Goal: Check status: Check status

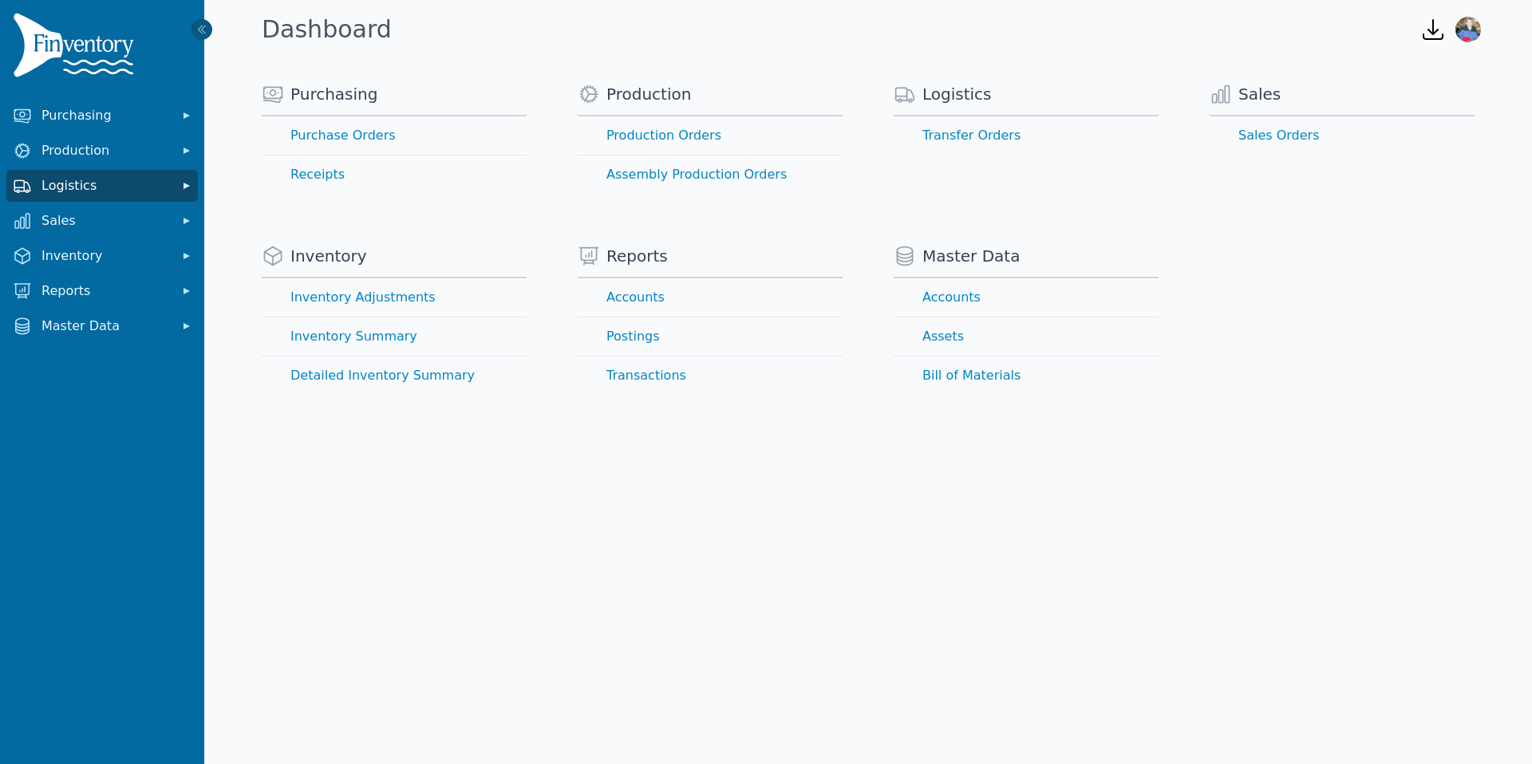
click at [96, 183] on span "Logistics" at bounding box center [105, 185] width 128 height 19
click at [96, 223] on link "Transfer Orders" at bounding box center [102, 221] width 185 height 32
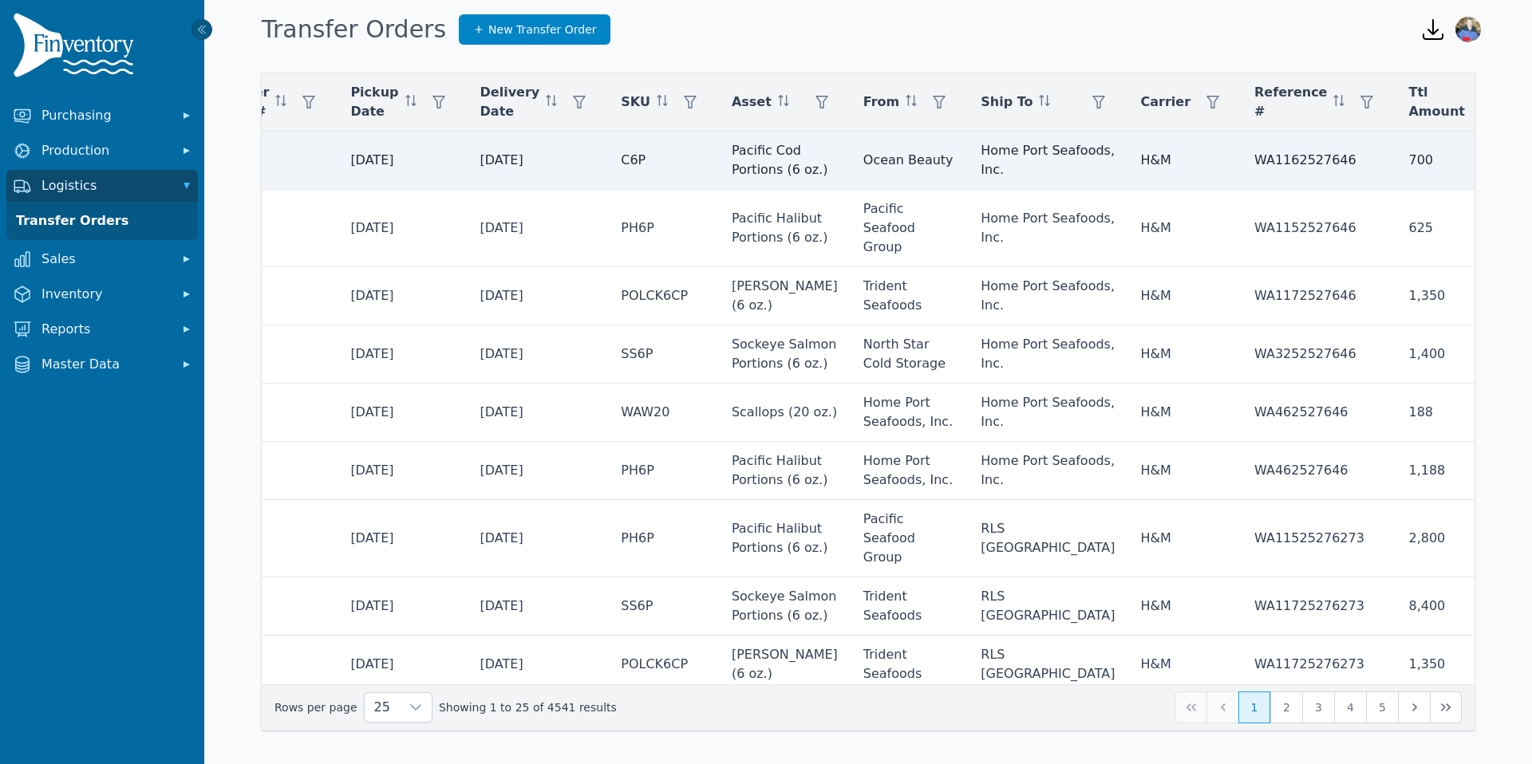
scroll to position [0, 352]
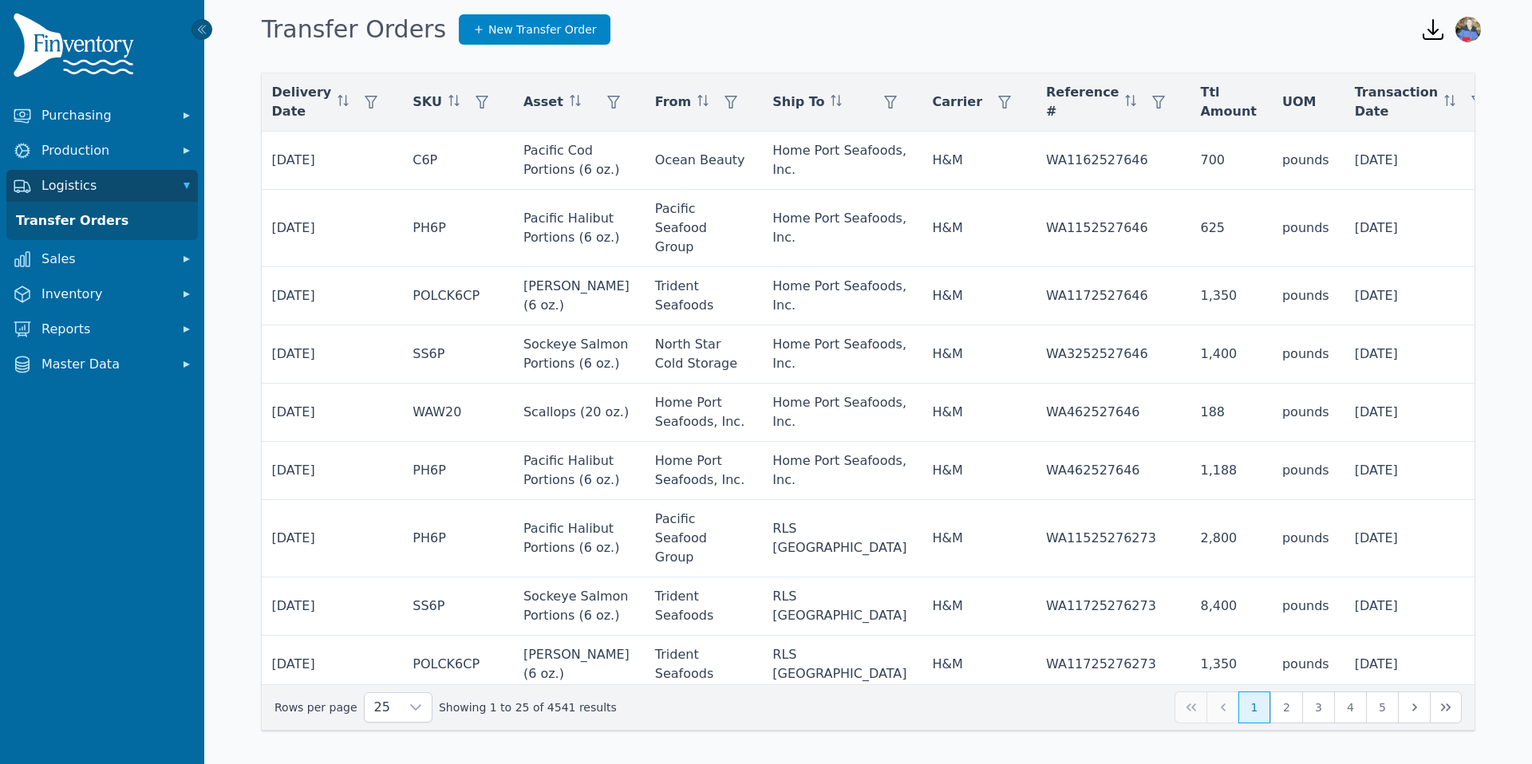
click at [1519, 106] on span "Status" at bounding box center [1542, 102] width 47 height 19
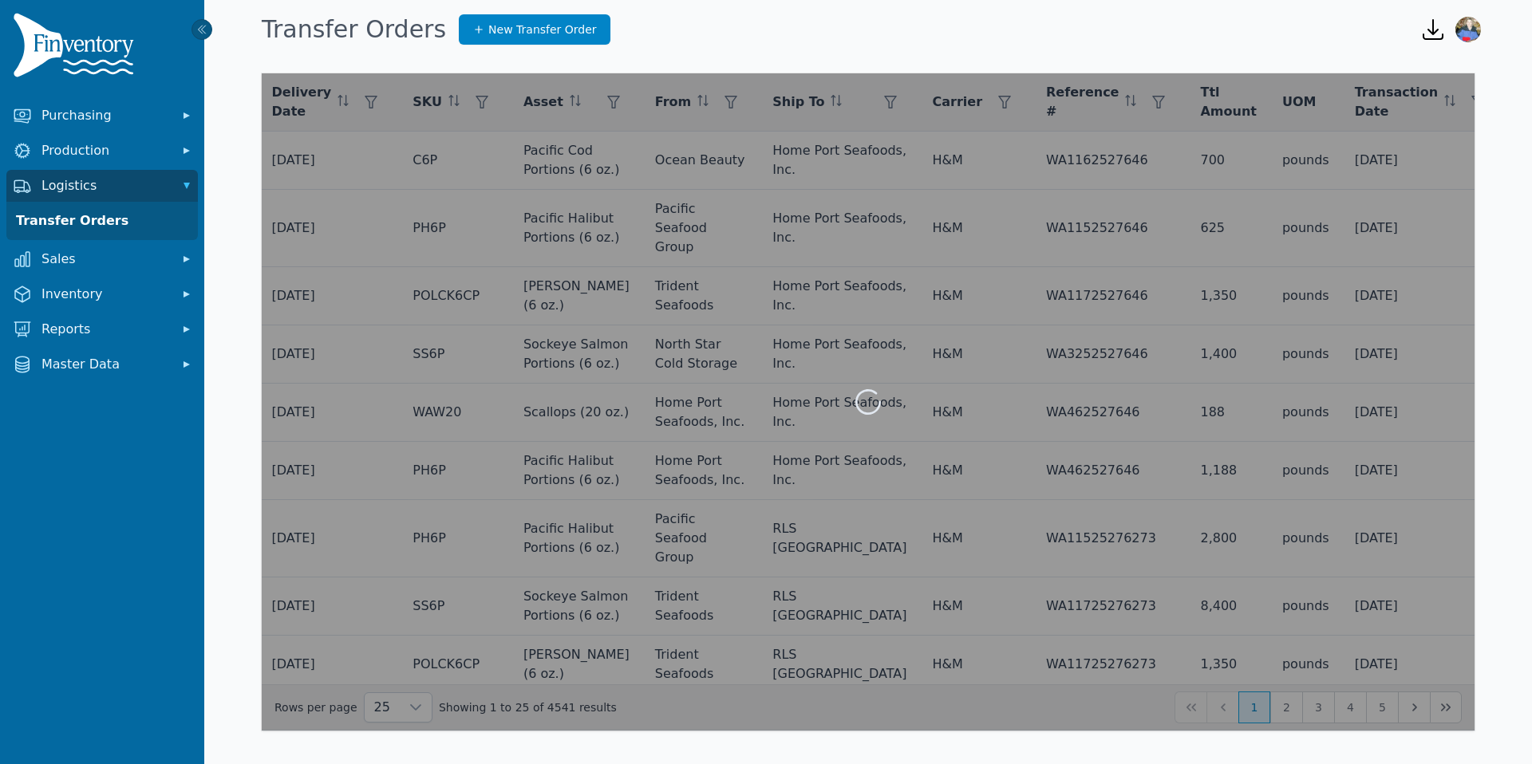
click at [1447, 104] on div at bounding box center [868, 401] width 1212 height 657
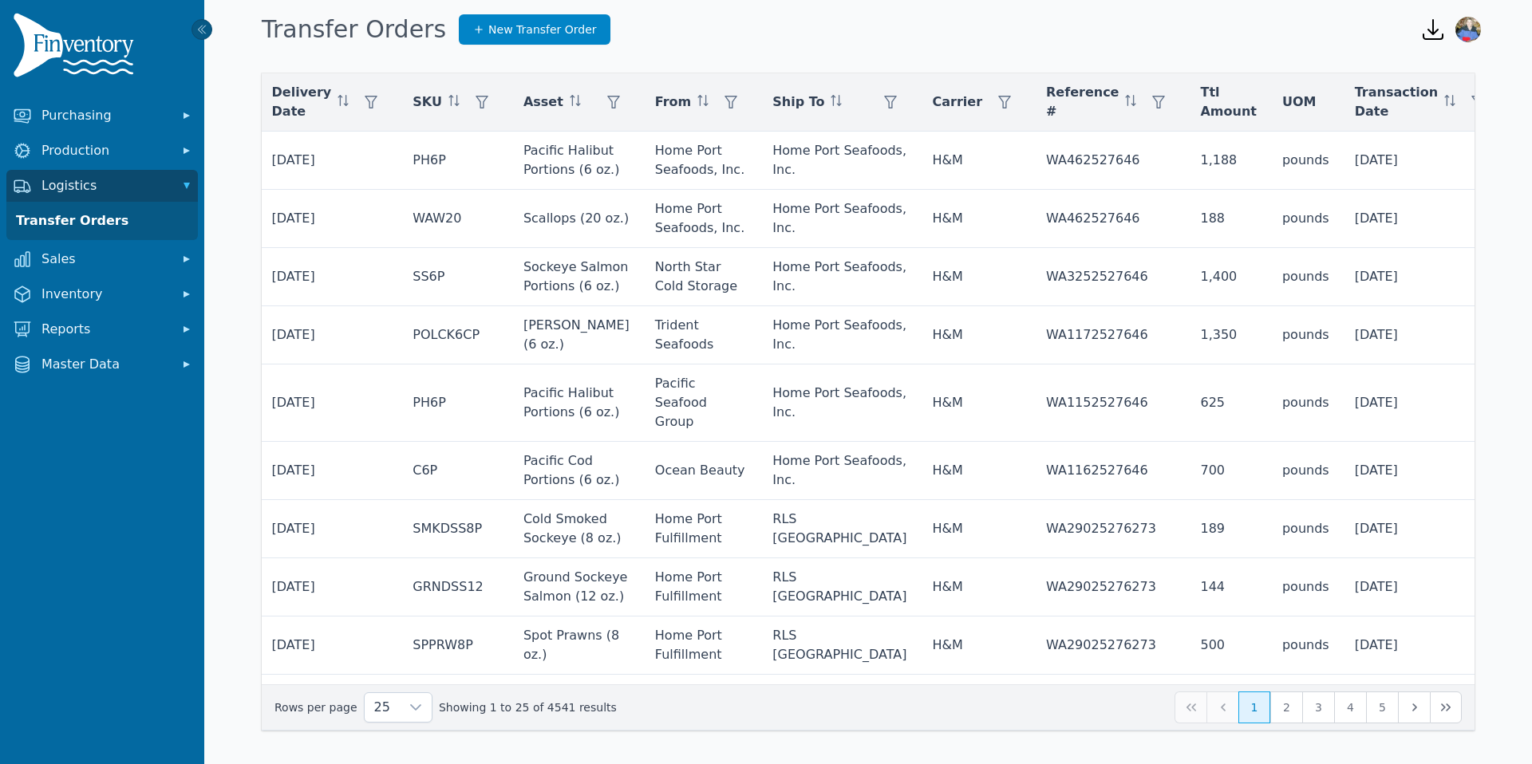
click at [1437, 148] on icon at bounding box center [1434, 145] width 13 height 13
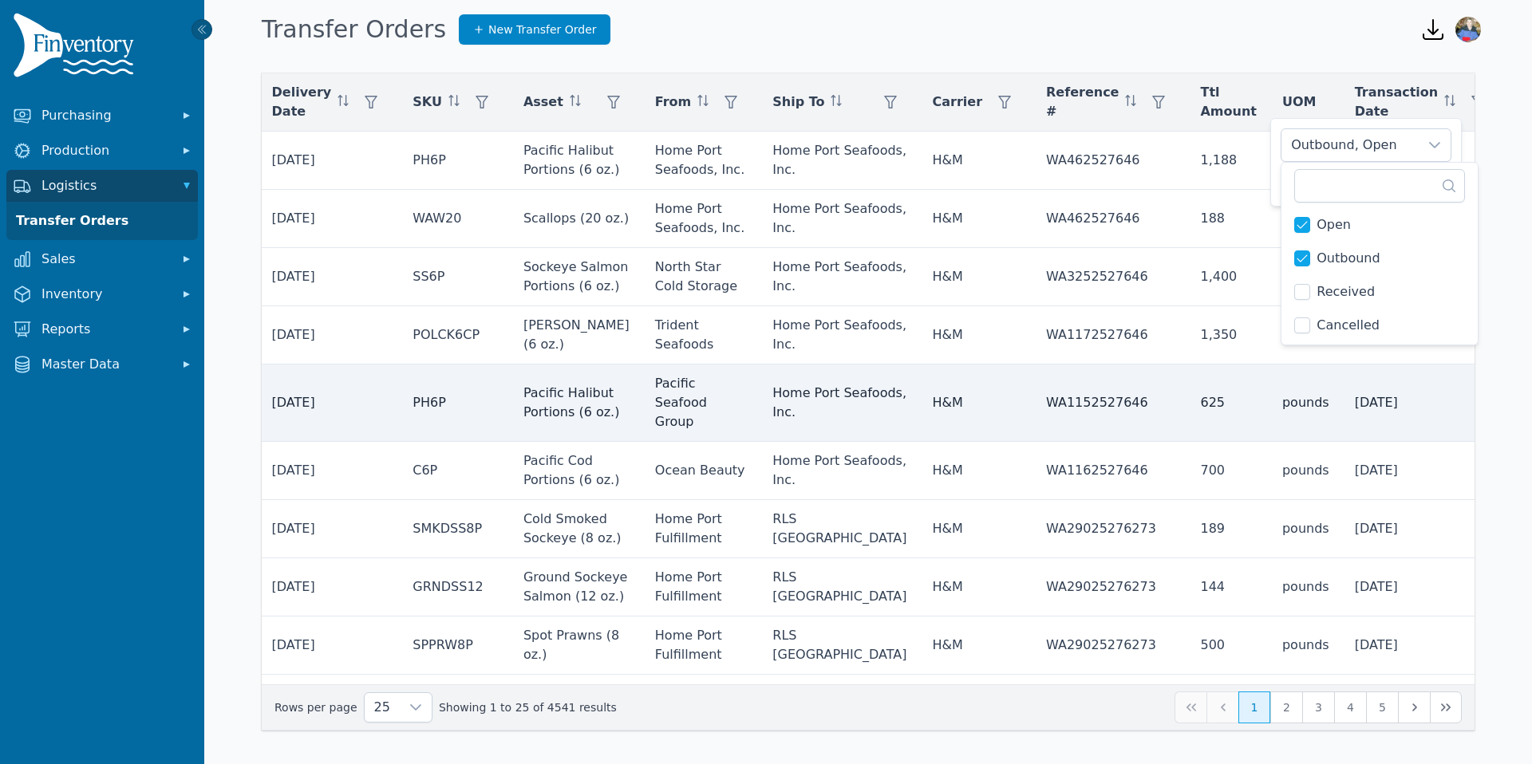
click at [1342, 389] on td "[DATE]" at bounding box center [1424, 403] width 165 height 77
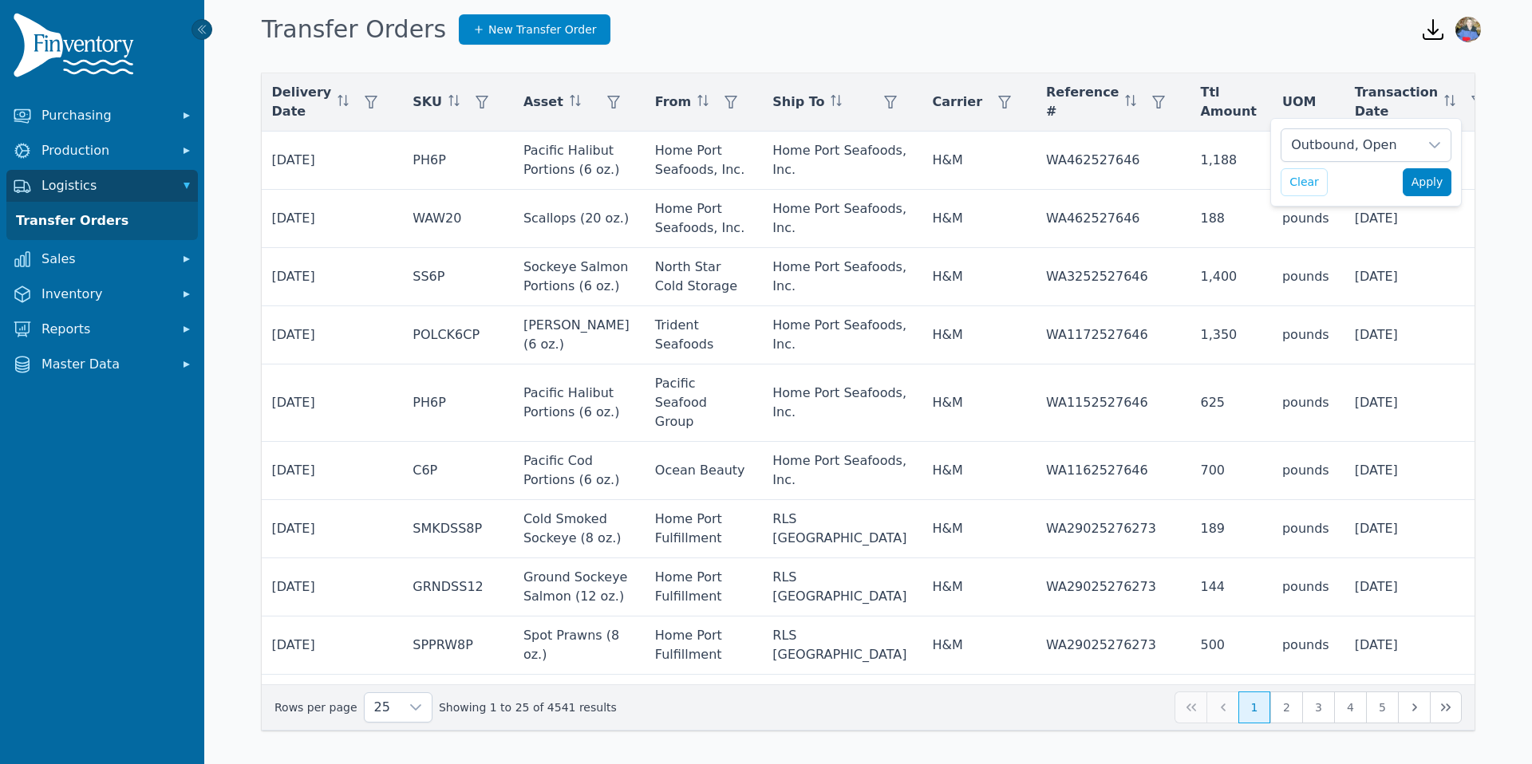
click at [1423, 183] on span "Apply" at bounding box center [1427, 182] width 32 height 17
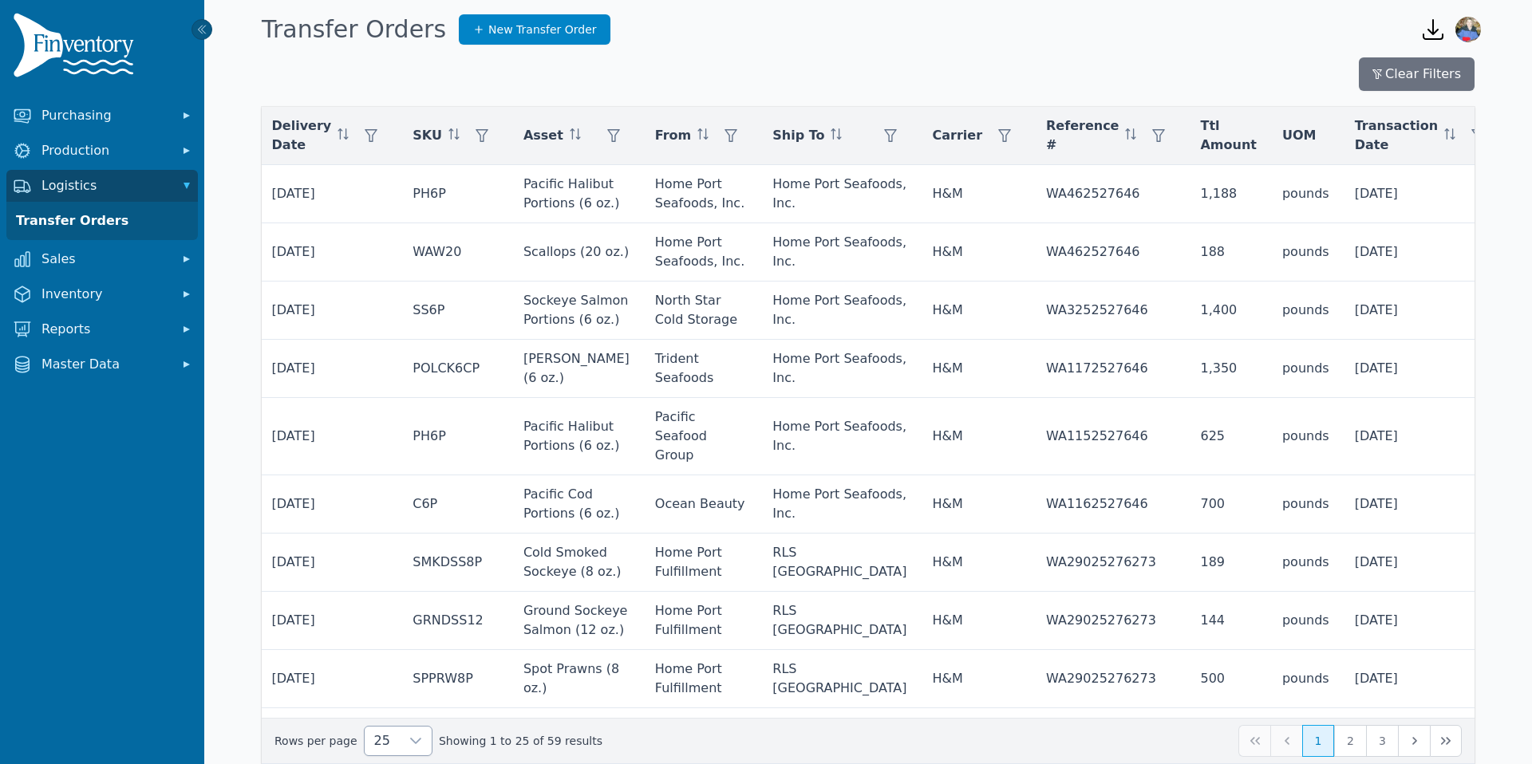
click at [409, 742] on icon at bounding box center [415, 741] width 13 height 13
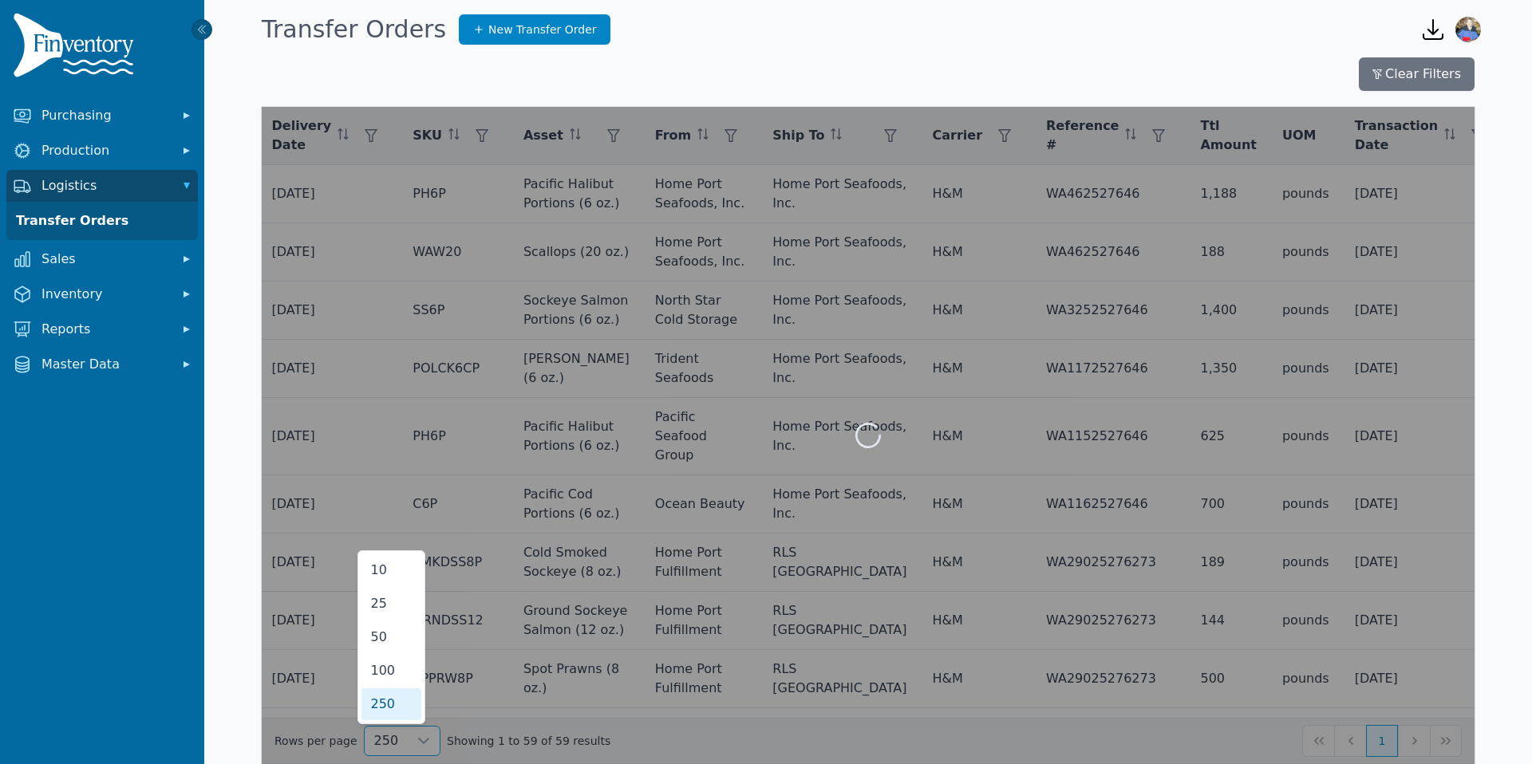
click at [391, 704] on span "250" at bounding box center [383, 704] width 25 height 19
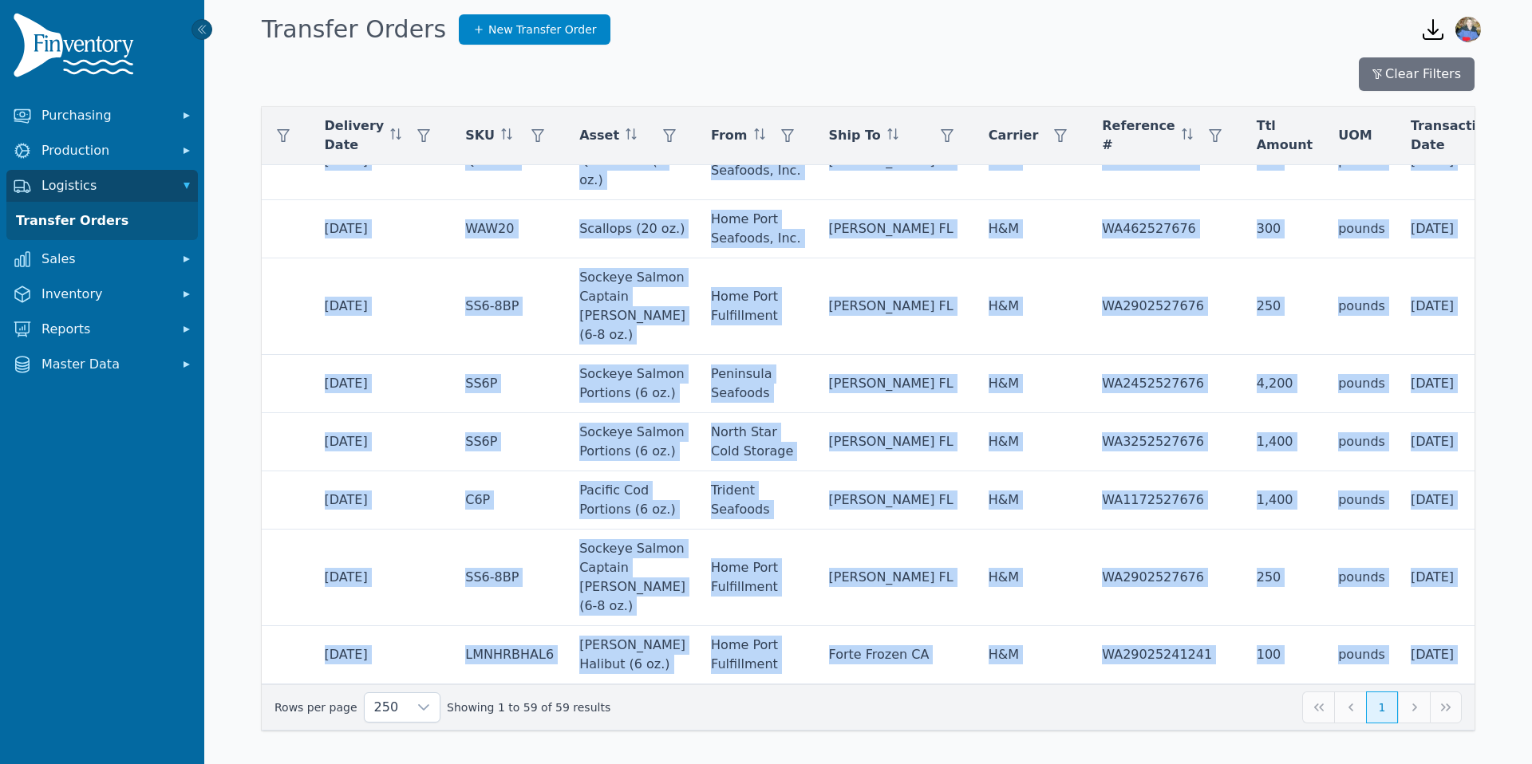
scroll to position [3414, 355]
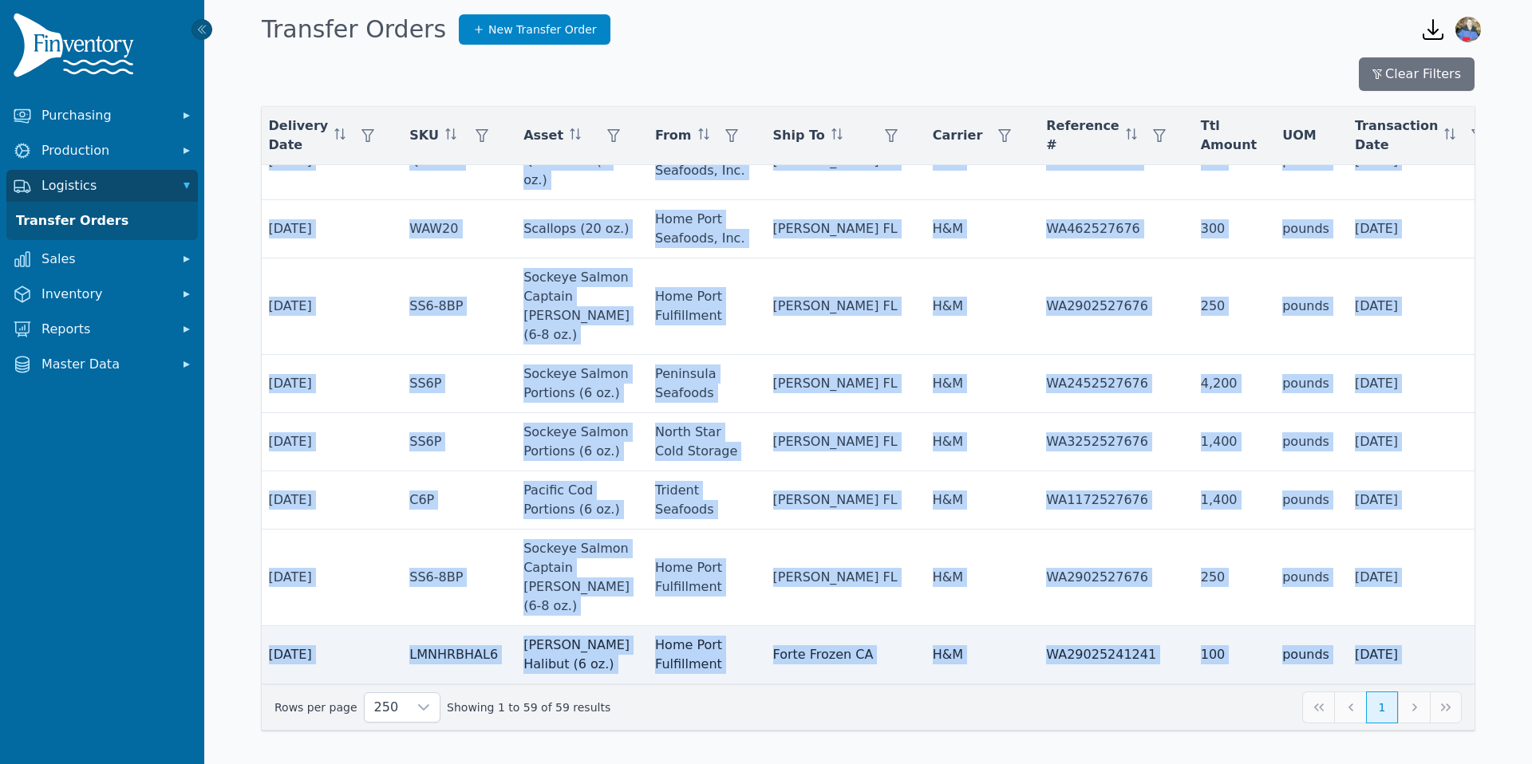
drag, startPoint x: 323, startPoint y: 187, endPoint x: 1472, endPoint y: 670, distance: 1246.9
copy tbody "13649 [DATE] [DATE] PH6P Pacific Halibut Portions (6 oz.) Home Port Seafoods, I…"
